Goal: Navigation & Orientation: Find specific page/section

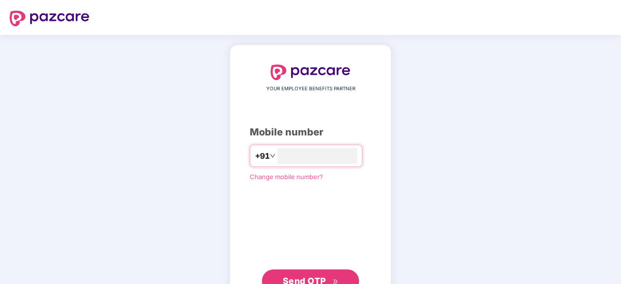
type input "**********"
click at [308, 274] on button "Send OTP" at bounding box center [310, 280] width 97 height 23
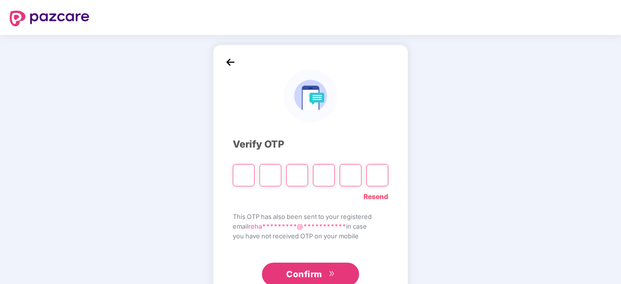
type input "*"
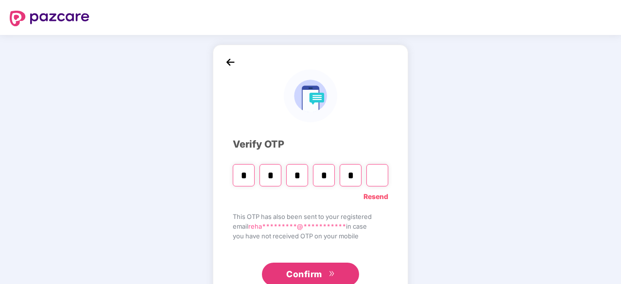
type input "*"
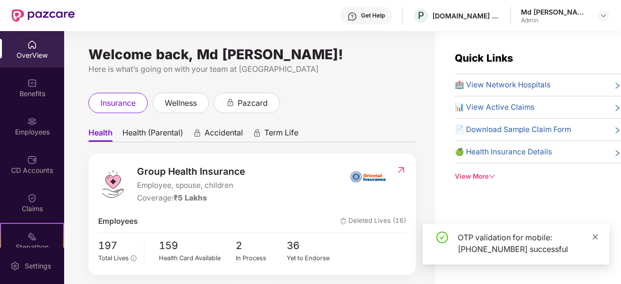
click at [594, 235] on icon "close" at bounding box center [595, 237] width 7 height 7
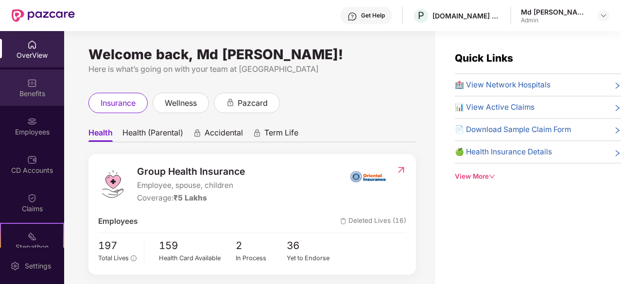
click at [27, 90] on div "Benefits" at bounding box center [32, 94] width 64 height 10
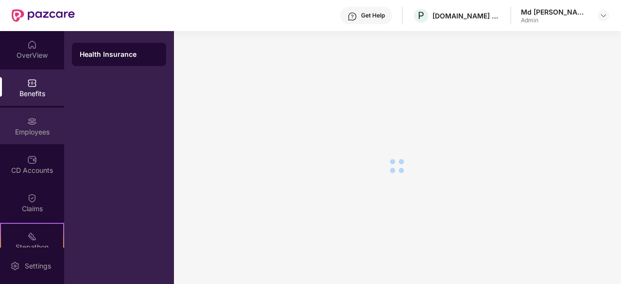
click at [31, 125] on img at bounding box center [32, 122] width 10 height 10
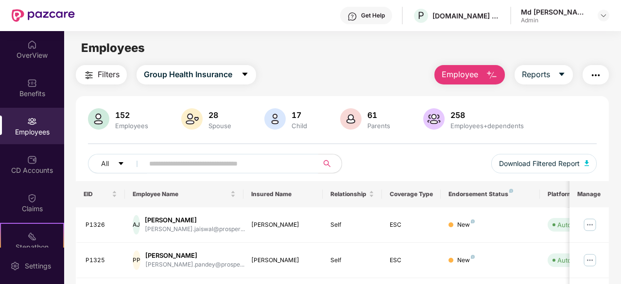
click at [172, 163] on input "text" at bounding box center [227, 163] width 156 height 15
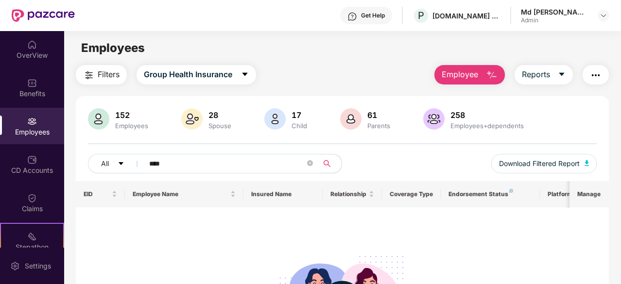
click at [148, 161] on span "****" at bounding box center [228, 163] width 181 height 19
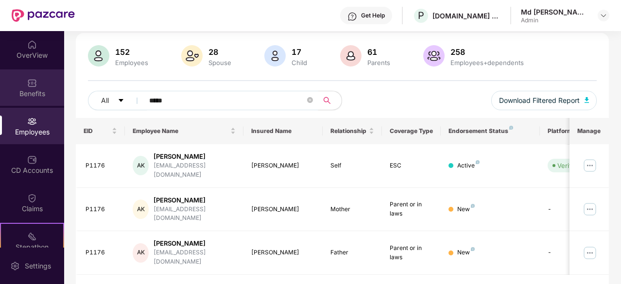
type input "*****"
click at [33, 79] on img at bounding box center [32, 83] width 10 height 10
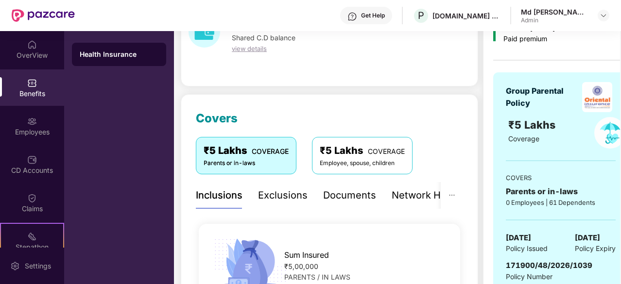
scroll to position [0, 18]
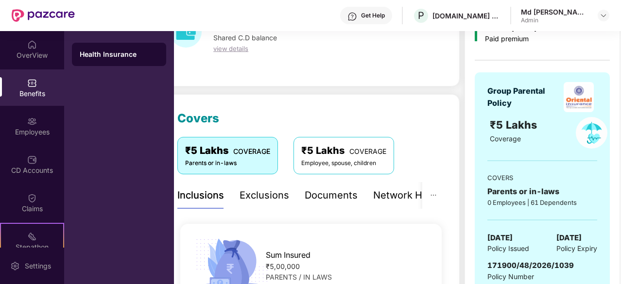
click at [27, 89] on div "Benefits" at bounding box center [32, 94] width 64 height 10
click at [30, 37] on div "OverView" at bounding box center [32, 49] width 64 height 36
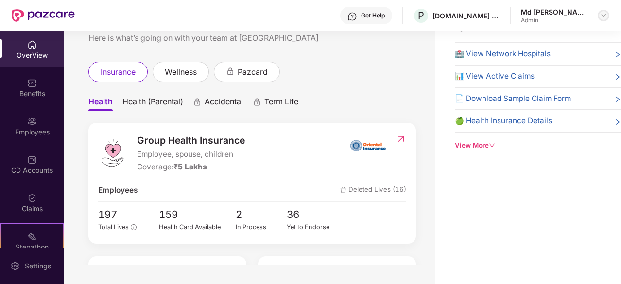
click at [604, 15] on img at bounding box center [604, 16] width 8 height 8
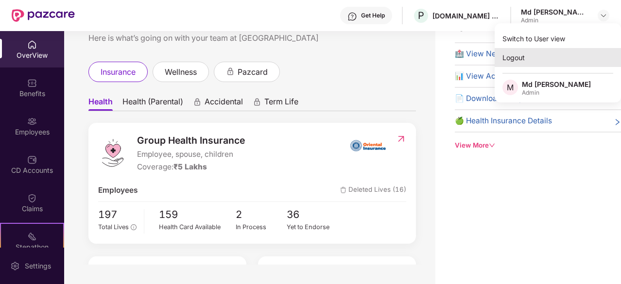
click at [509, 53] on div "Logout" at bounding box center [558, 57] width 126 height 19
